Goal: Task Accomplishment & Management: Use online tool/utility

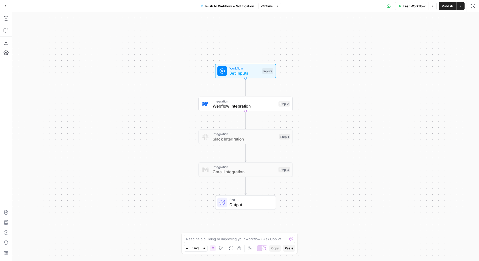
drag, startPoint x: 315, startPoint y: 121, endPoint x: 235, endPoint y: 118, distance: 80.4
click at [235, 118] on div "Workflow Set Inputs Inputs Integration Webflow Integration Step 2 Integration S…" at bounding box center [245, 136] width 467 height 249
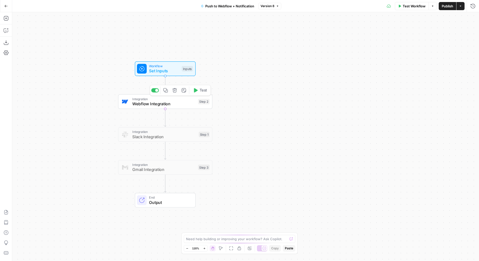
click at [198, 106] on div "Integration Webflow Integration Step 2 Copy step Delete step Add Note Test" at bounding box center [165, 101] width 94 height 15
type input "Webflow 1"
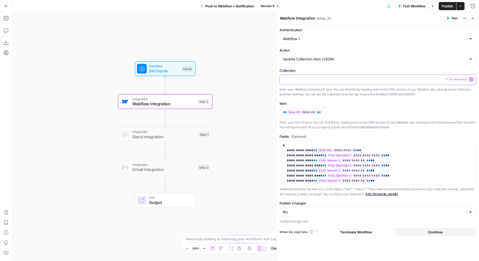
click at [330, 76] on div at bounding box center [378, 80] width 196 height 10
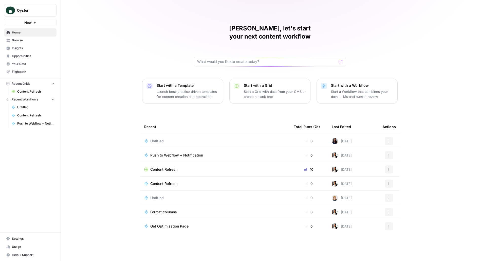
click at [173, 167] on span "Content Refresh" at bounding box center [163, 169] width 27 height 5
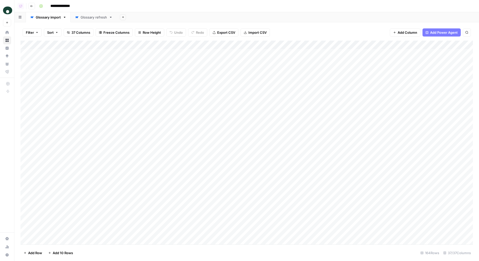
click at [67, 18] on link "Glossary import" at bounding box center [48, 17] width 45 height 10
click at [64, 18] on icon "button" at bounding box center [65, 17] width 4 height 4
click at [64, 17] on icon "button" at bounding box center [65, 17] width 2 height 1
click at [75, 34] on span "37 Columns" at bounding box center [80, 32] width 19 height 5
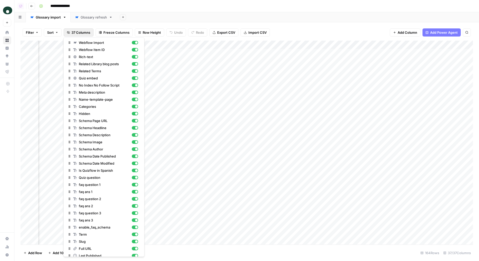
scroll to position [60, 0]
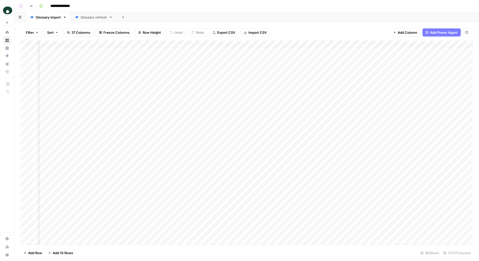
click at [99, 17] on div "Glossary refresh" at bounding box center [94, 17] width 26 height 5
click at [120, 16] on button "Add Sheet" at bounding box center [123, 17] width 6 height 6
click at [140, 74] on div "Webflow" at bounding box center [148, 73] width 37 height 5
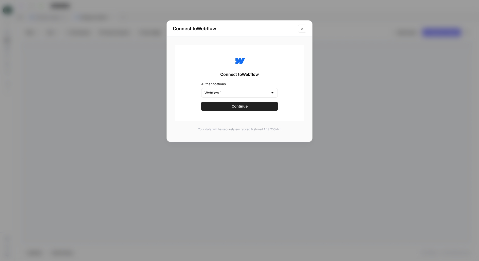
click at [259, 105] on button "Continue" at bounding box center [239, 106] width 77 height 9
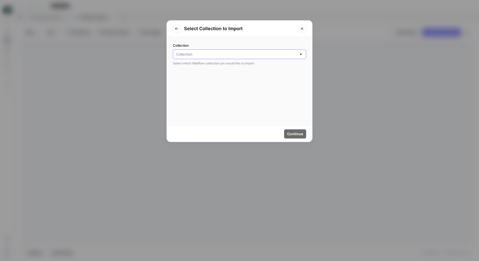
click at [216, 54] on input "Collection" at bounding box center [236, 54] width 121 height 5
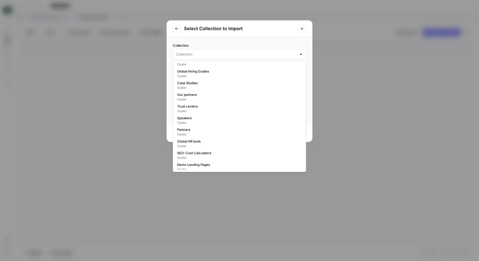
scroll to position [89, 0]
